Goal: Task Accomplishment & Management: Manage account settings

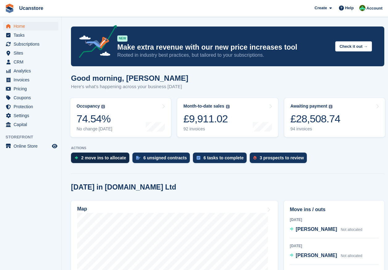
click at [101, 158] on div "2 move ins to allocate" at bounding box center [103, 158] width 45 height 5
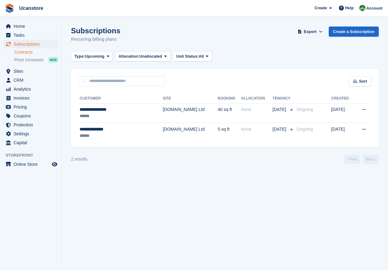
click at [29, 55] on link "Contracts" at bounding box center [36, 52] width 44 height 6
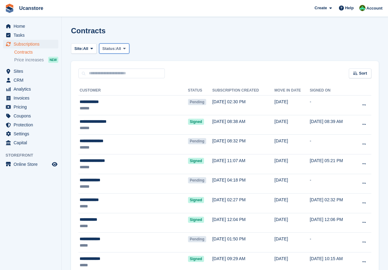
click at [107, 48] on span "Status:" at bounding box center [109, 49] width 14 height 6
click at [111, 63] on link "Pending" at bounding box center [129, 63] width 54 height 11
